Goal: Find specific page/section: Find specific page/section

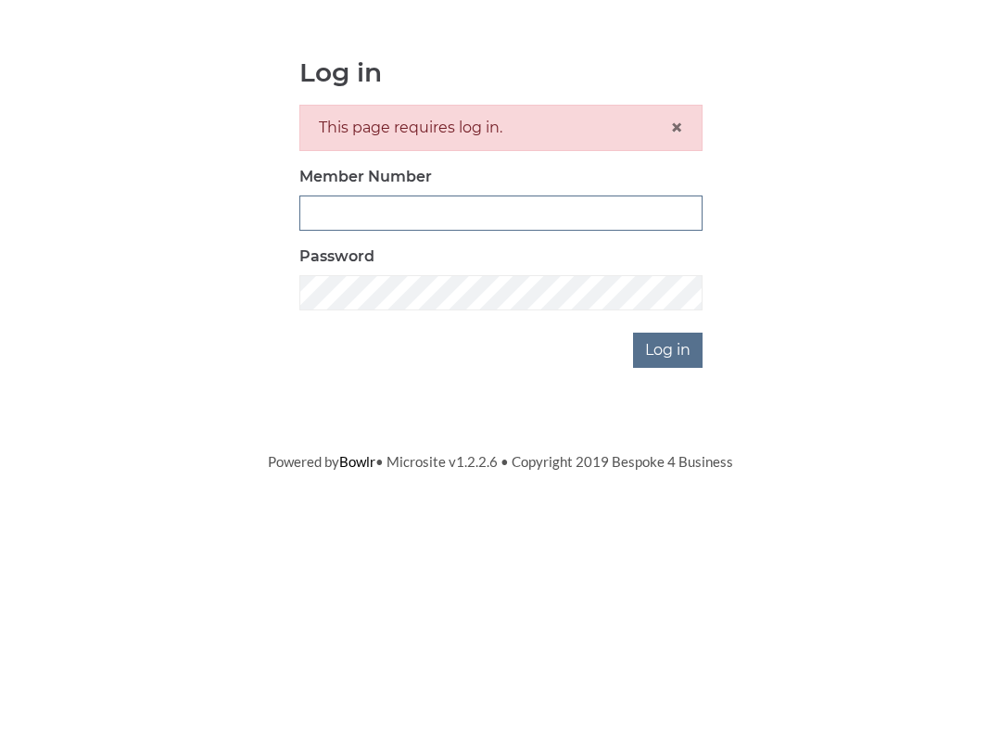
type input "3771"
click at [669, 500] on input "Log in" at bounding box center [667, 517] width 69 height 35
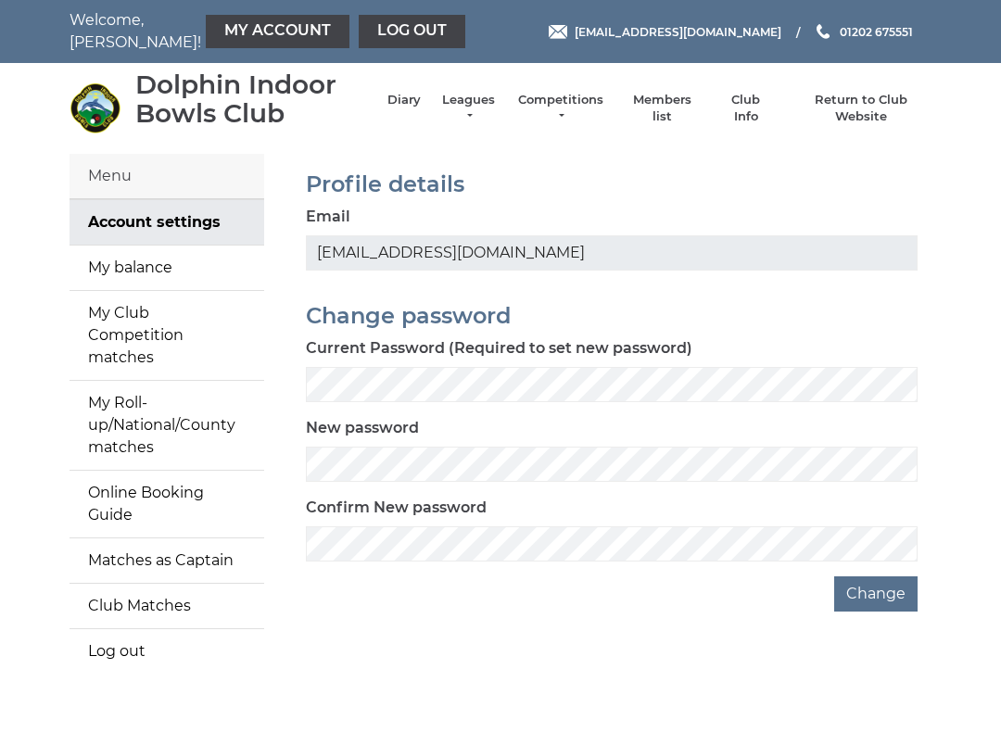
click at [676, 106] on link "Members list" at bounding box center [661, 108] width 77 height 33
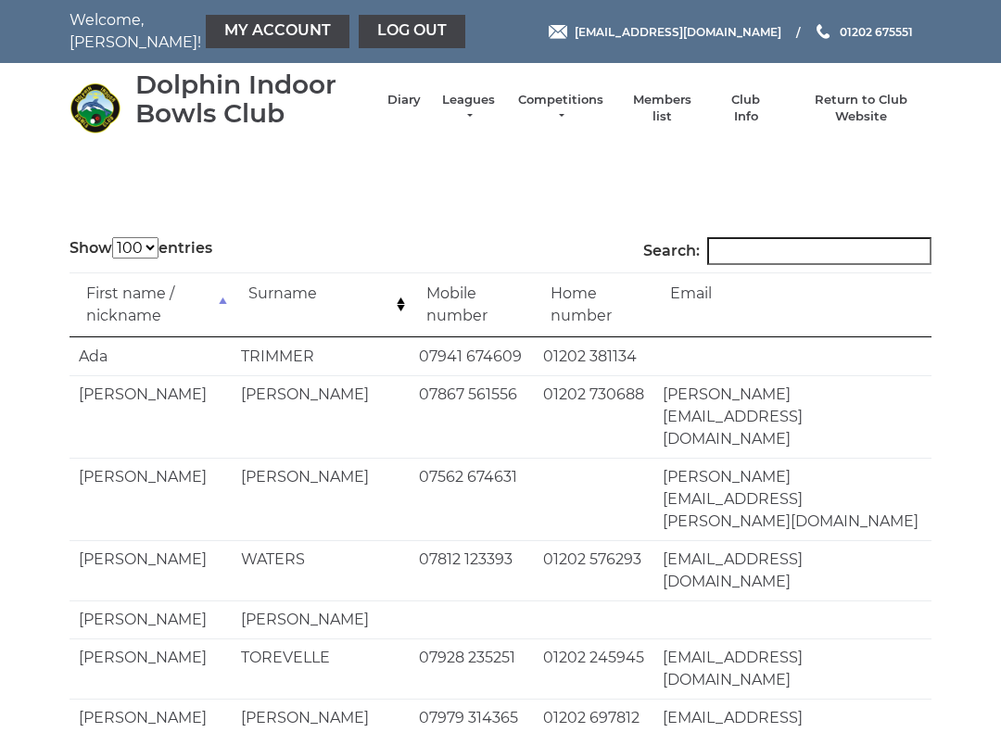
select select "100"
click at [802, 249] on input "Search:" at bounding box center [819, 251] width 224 height 28
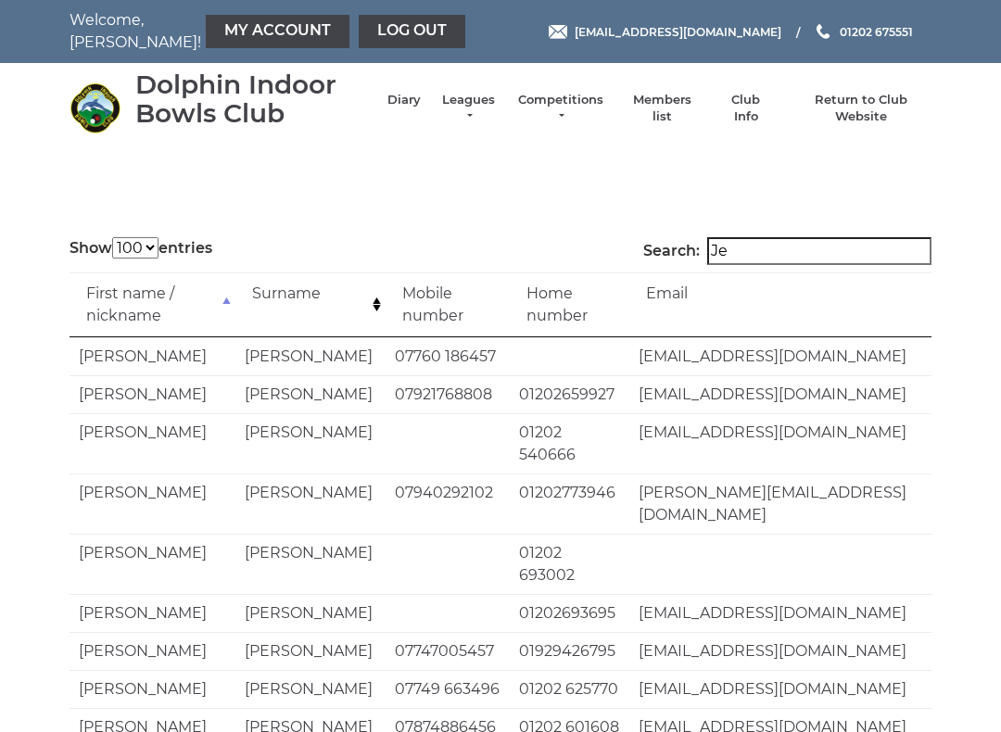
type input "J"
